Goal: Answer question/provide support

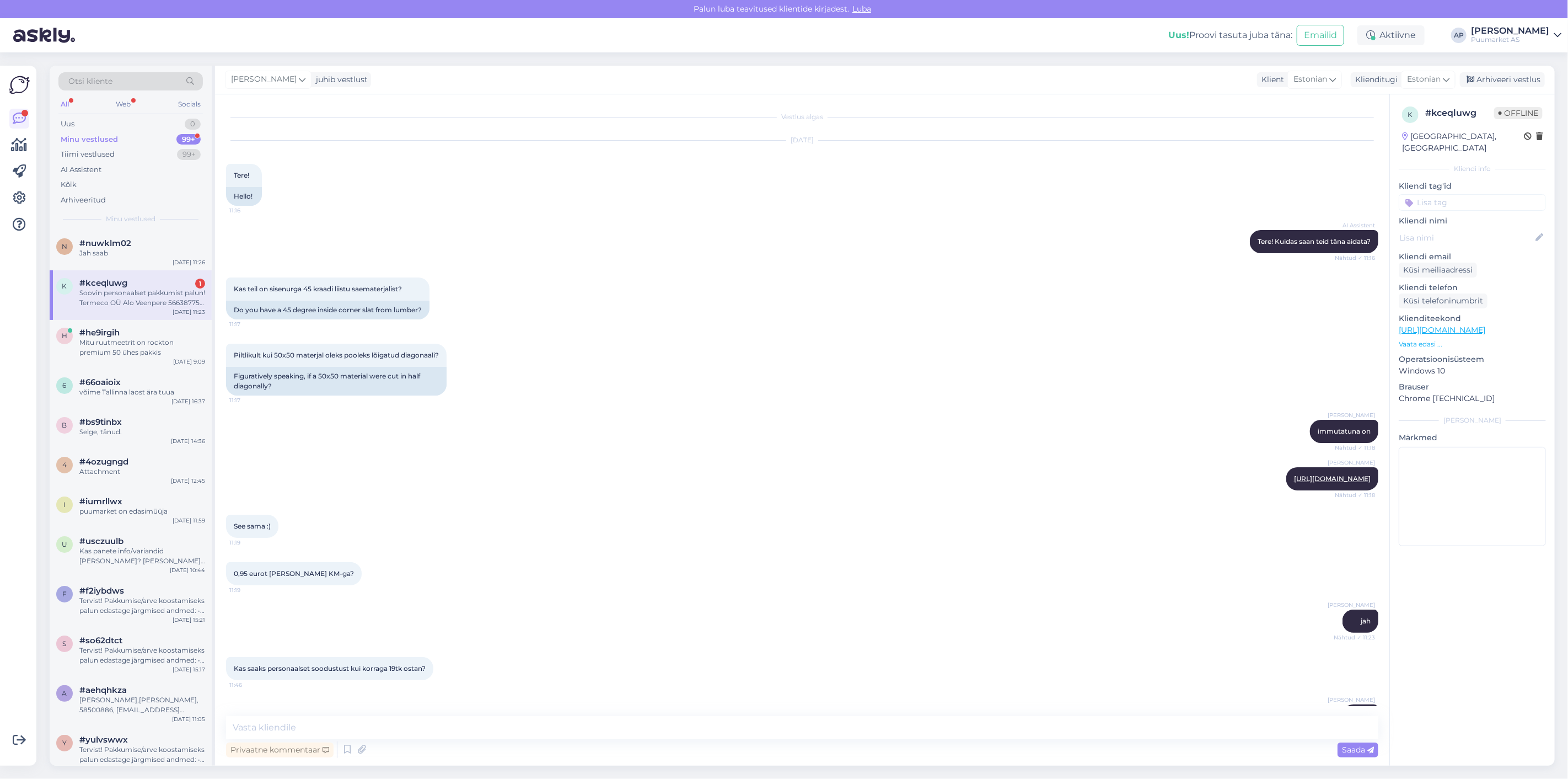
scroll to position [366, 0]
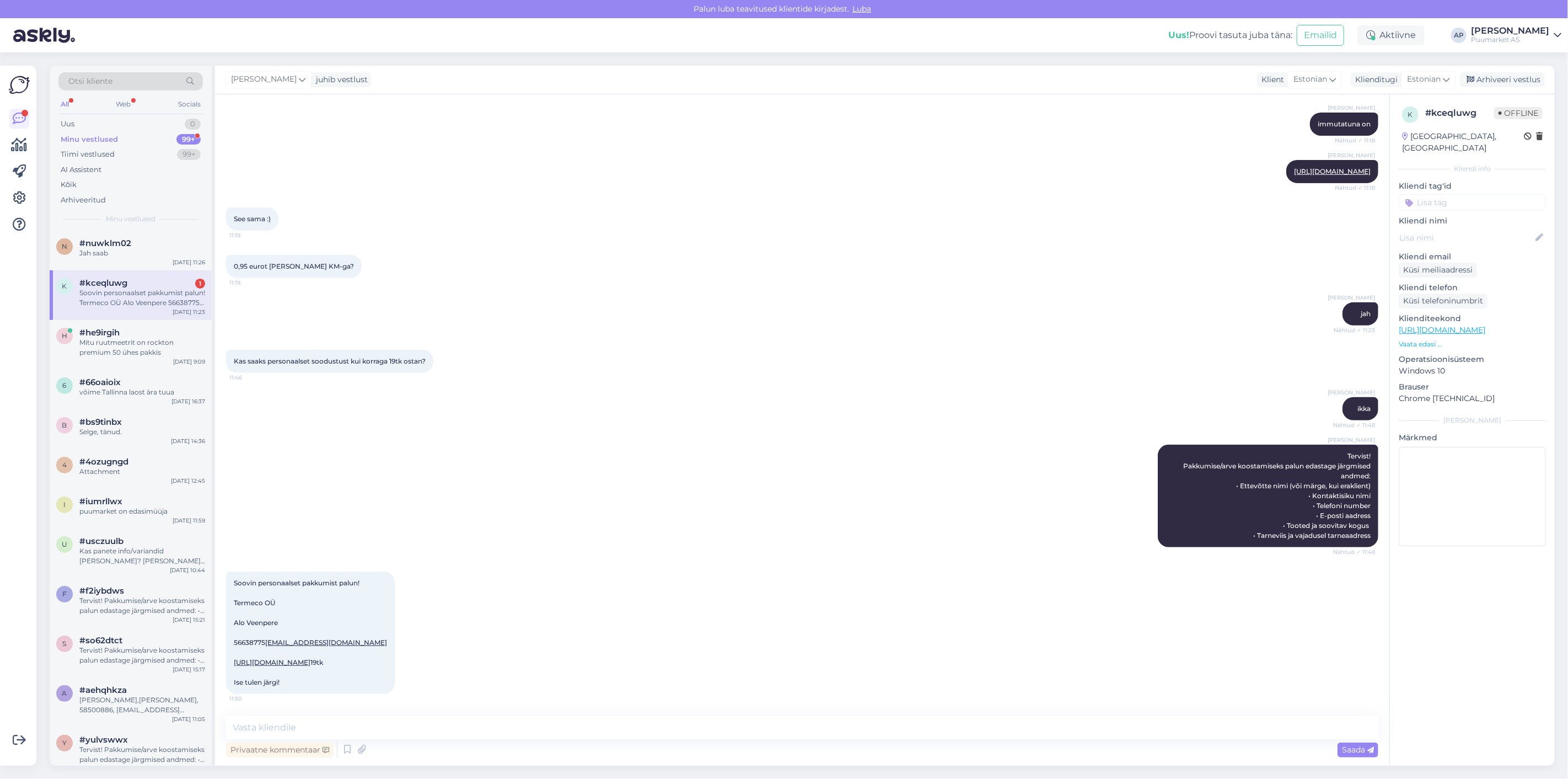
click at [135, 318] on div "k #kceqluwg 1 Soovin personaalset pakkumist palun! Termeco OÜ Alo Veenpere 5663…" at bounding box center [130, 295] width 162 height 49
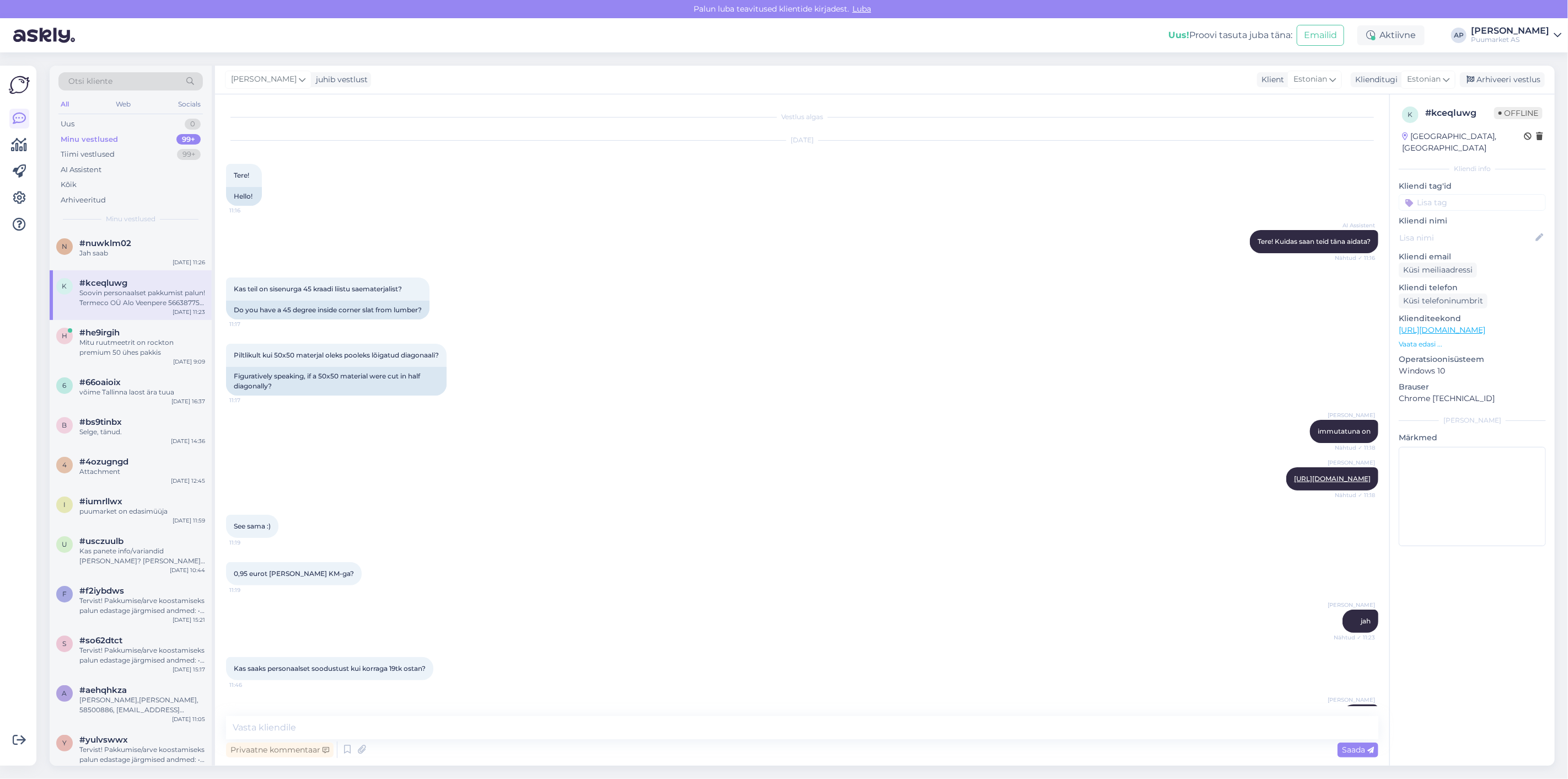
click at [131, 305] on div "Soovin personaalset pakkumist palun! Termeco OÜ Alo Veenpere 56638775 [EMAIL_AD…" at bounding box center [142, 298] width 125 height 20
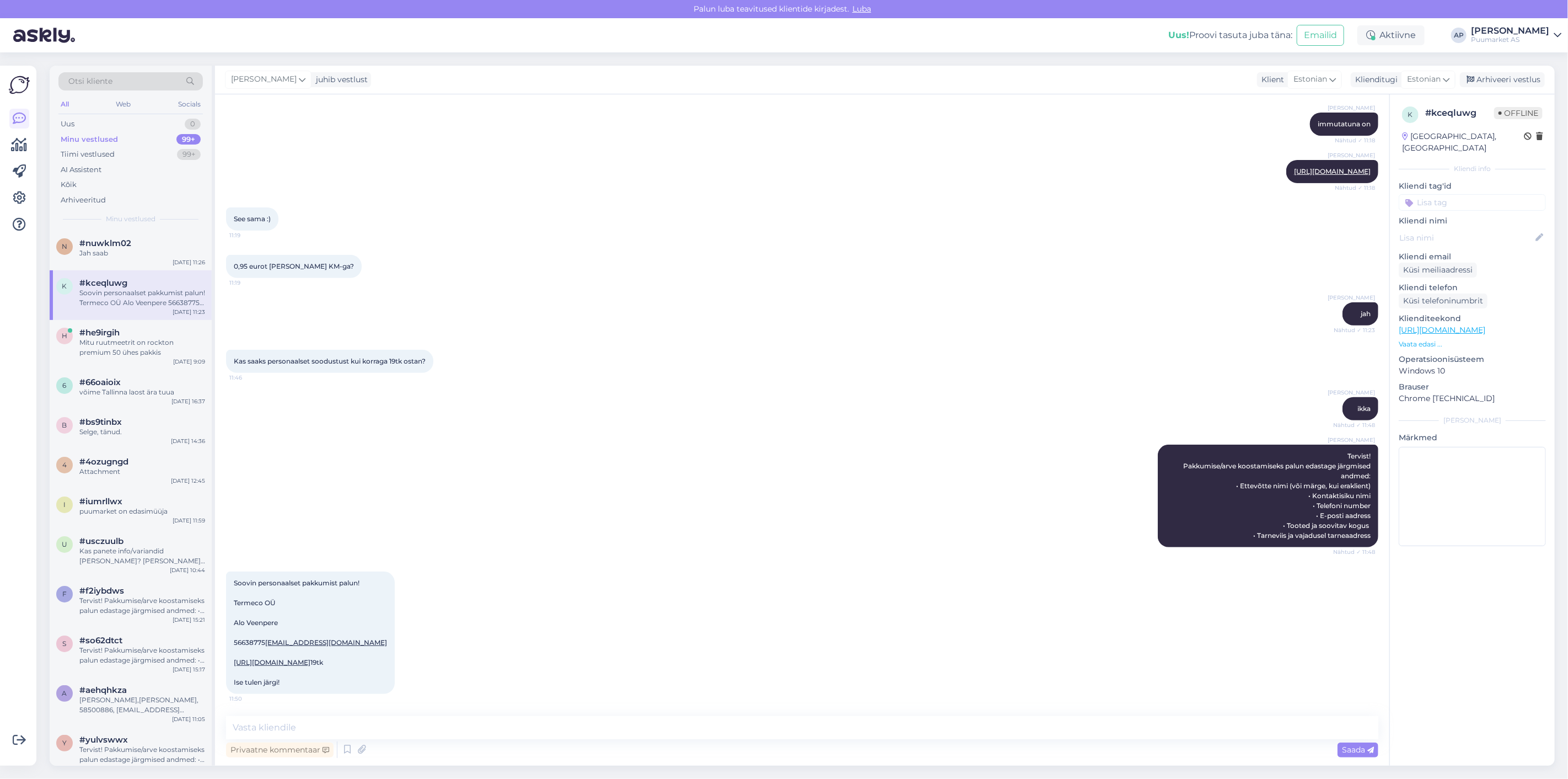
scroll to position [366, 0]
drag, startPoint x: 230, startPoint y: 541, endPoint x: 341, endPoint y: 683, distance: 180.2
click at [341, 683] on div "Soovin personaalset pakkumist palun! Termeco OÜ Alo Veenpere 56638775 [EMAIL_AD…" at bounding box center [310, 633] width 169 height 123
copy span "Soovin personaalset pakkumist palun! Termeco OÜ Alo Veenpere 56638775 [EMAIL_AD…"
click at [294, 679] on div "Soovin personaalset pakkumist palun! Termeco OÜ Alo Veenpere 56638775 [EMAIL_AD…" at bounding box center [310, 633] width 169 height 123
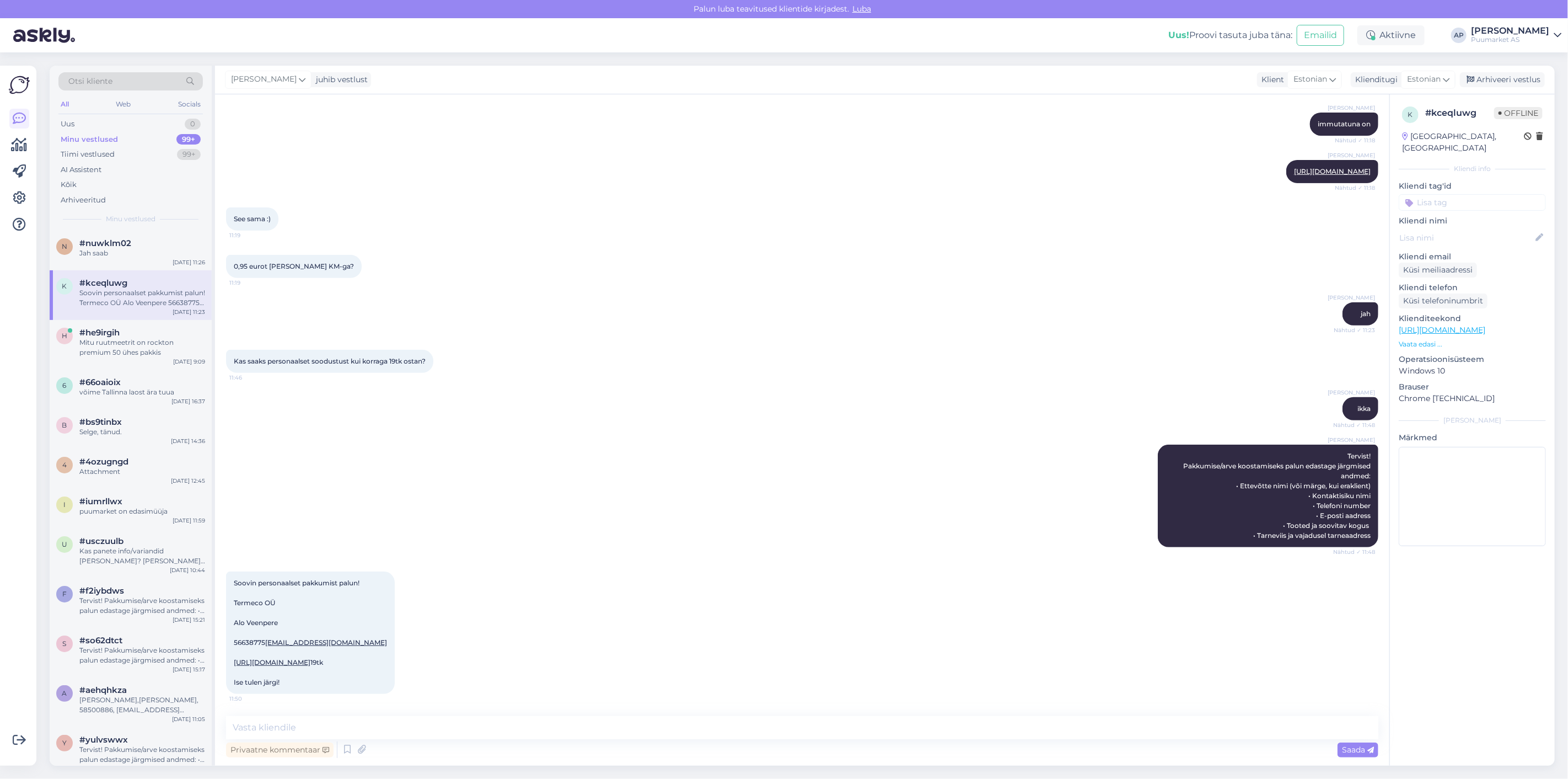
click at [344, 758] on div "Privaatne kommentaar Saada" at bounding box center [802, 749] width 1152 height 21
click at [348, 753] on icon at bounding box center [348, 749] width 14 height 16
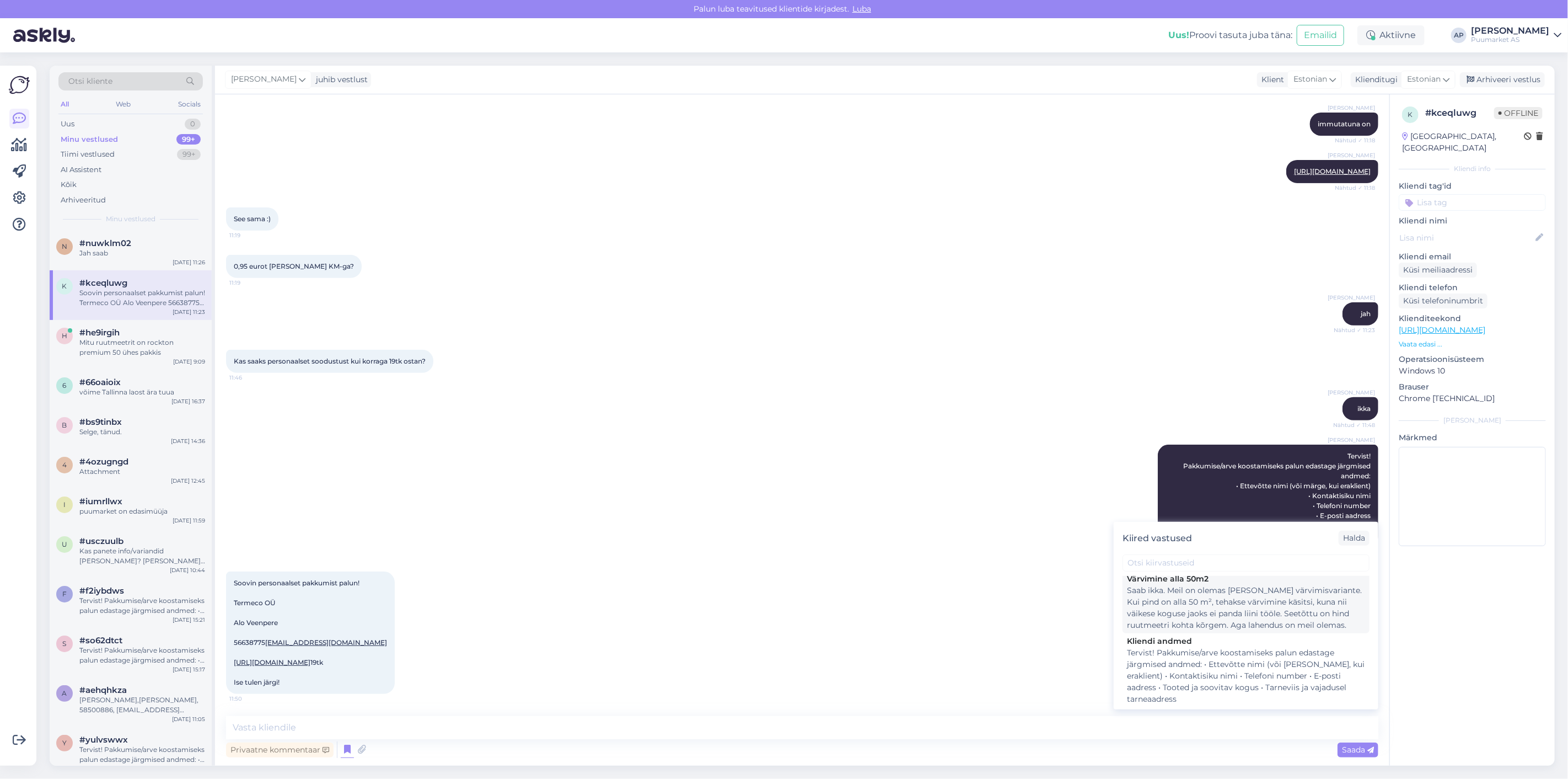
scroll to position [184, 0]
click at [1213, 674] on div "Aitäh, saadame teile peatselt pakkumise." at bounding box center [1245, 677] width 238 height 12
type textarea "Aitäh, saadame teile peatselt pakkumise."
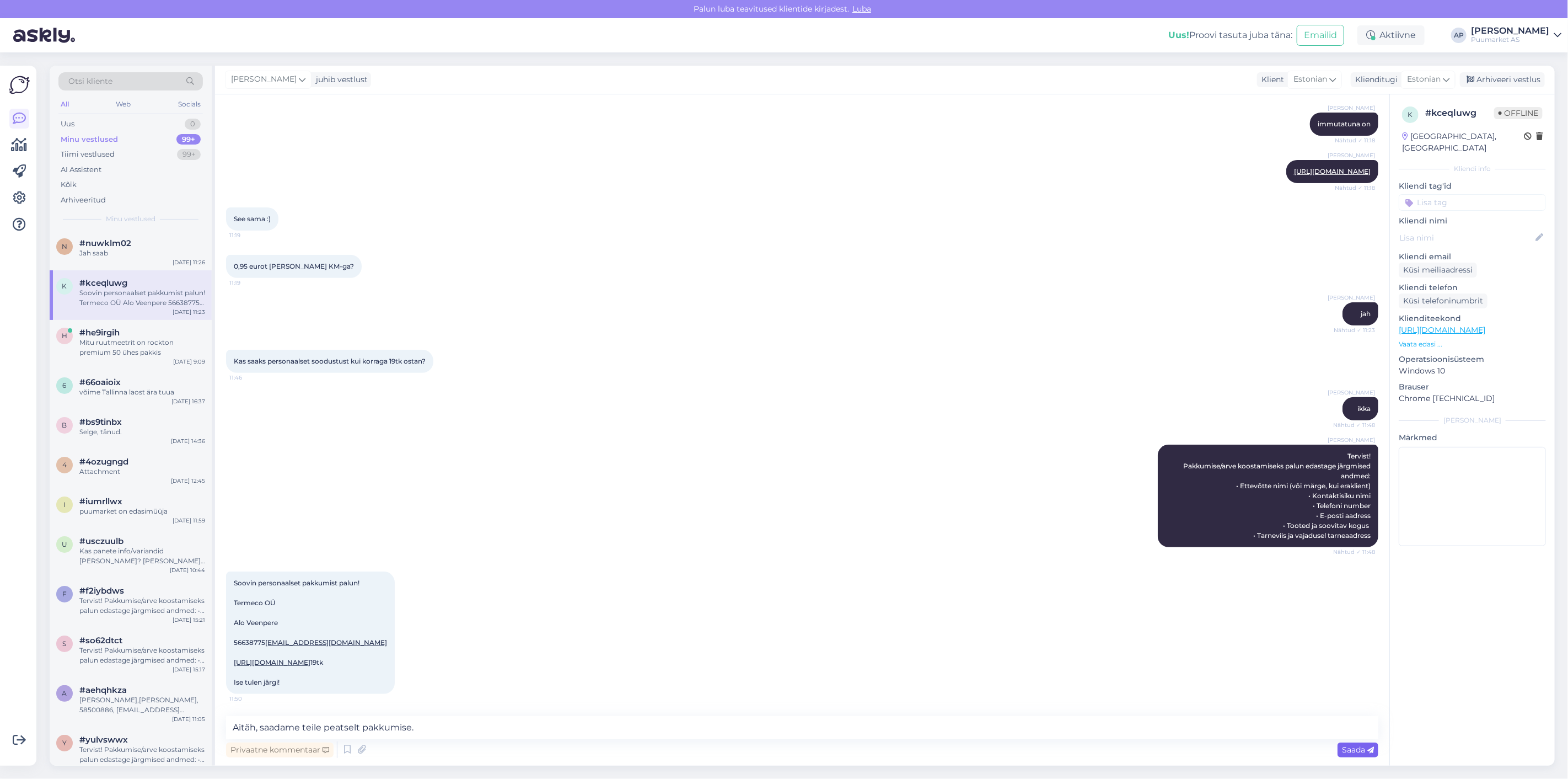
click at [1355, 754] on div "Saada" at bounding box center [1358, 750] width 41 height 15
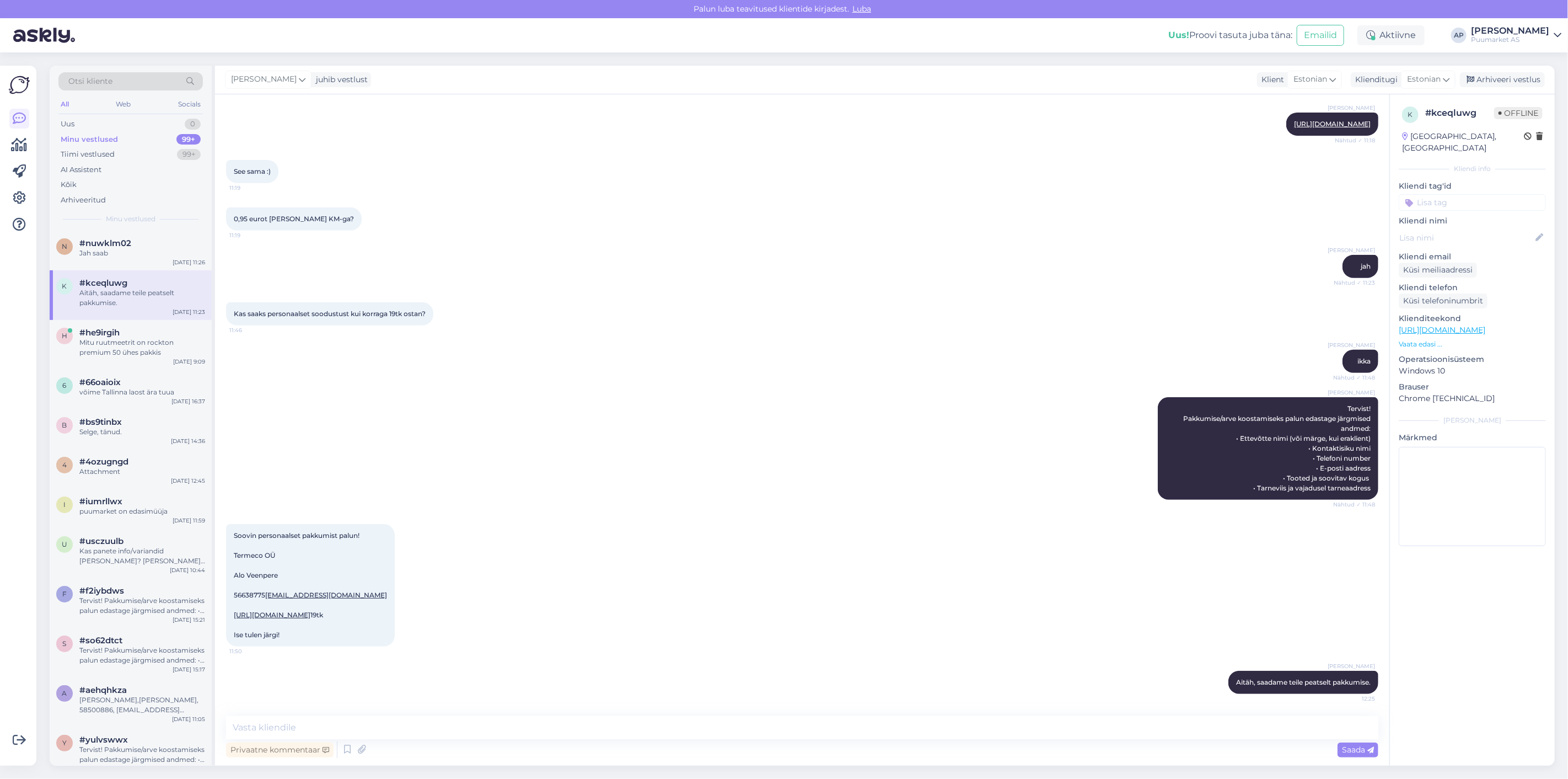
scroll to position [414, 0]
click at [1062, 641] on div "Soovin personaalset pakkumist palun! Termeco OÜ Alo Veenpere 56638775 [EMAIL_AD…" at bounding box center [802, 585] width 1152 height 146
